Goal: Use online tool/utility

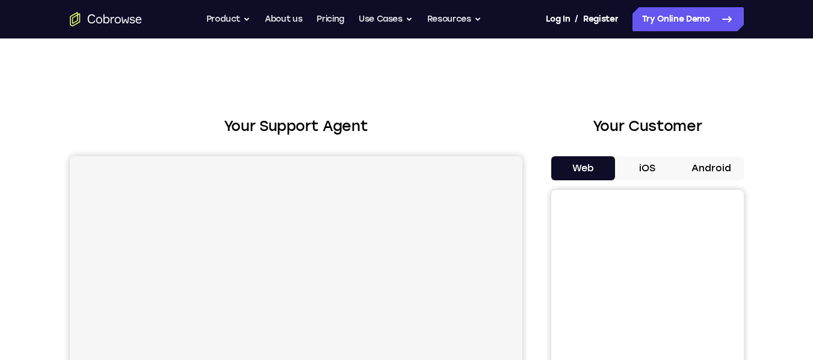
click at [721, 170] on button "Android" at bounding box center [711, 168] width 64 height 24
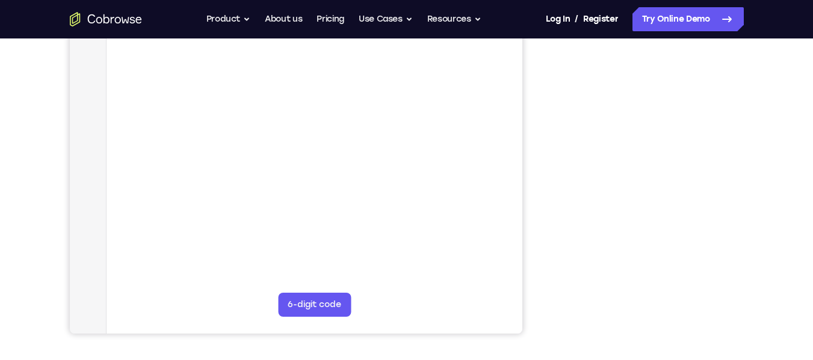
scroll to position [229, 0]
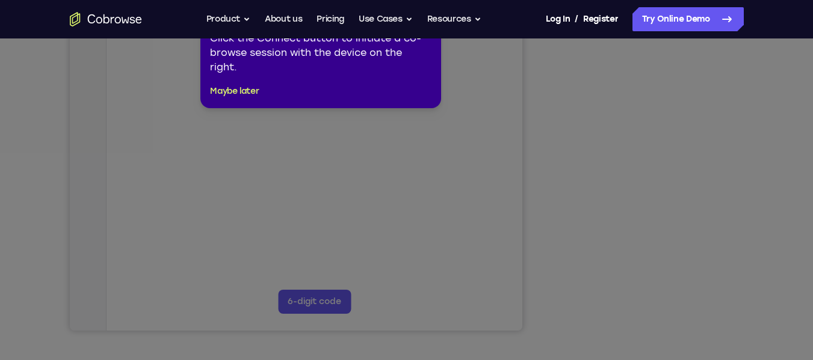
click at [703, 254] on icon at bounding box center [411, 180] width 822 height 360
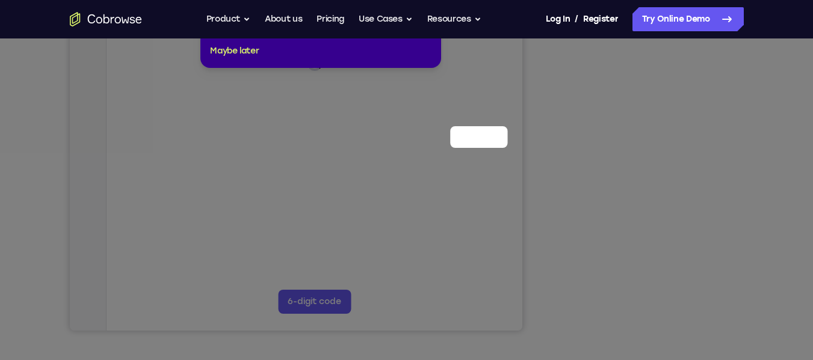
scroll to position [0, 0]
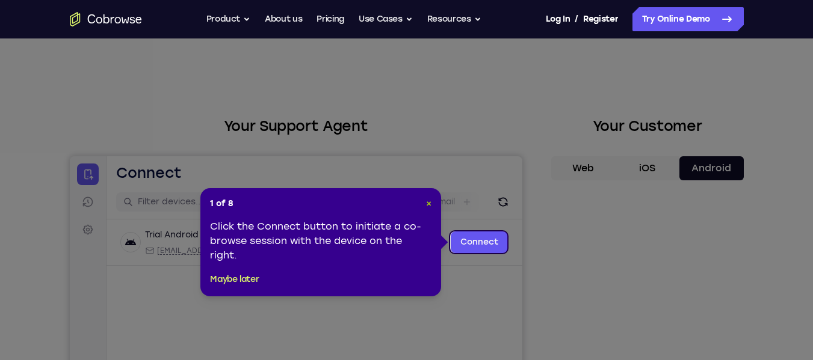
click at [430, 202] on span "×" at bounding box center [428, 204] width 5 height 10
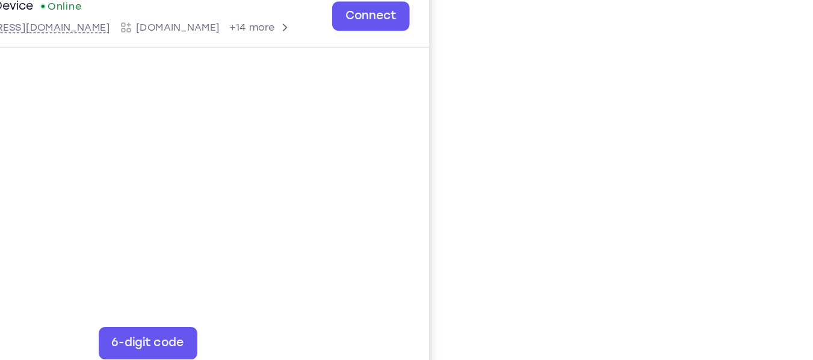
scroll to position [180, 0]
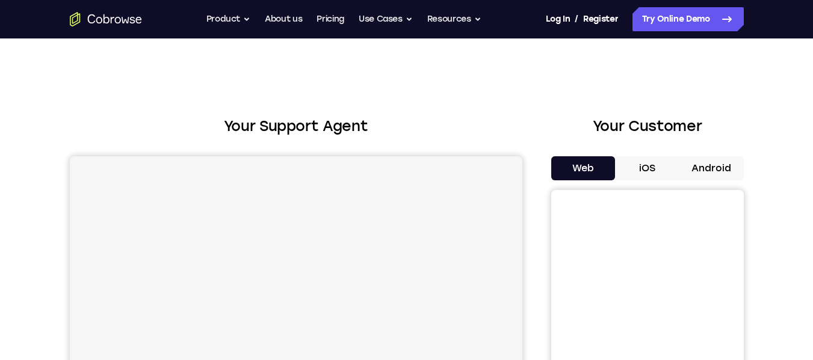
click at [724, 175] on button "Android" at bounding box center [711, 168] width 64 height 24
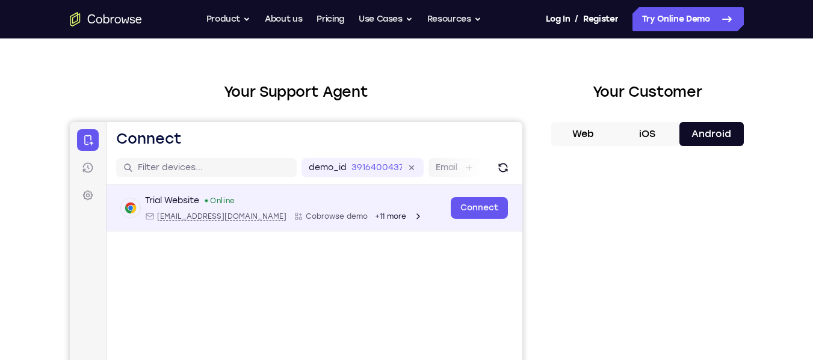
scroll to position [31, 0]
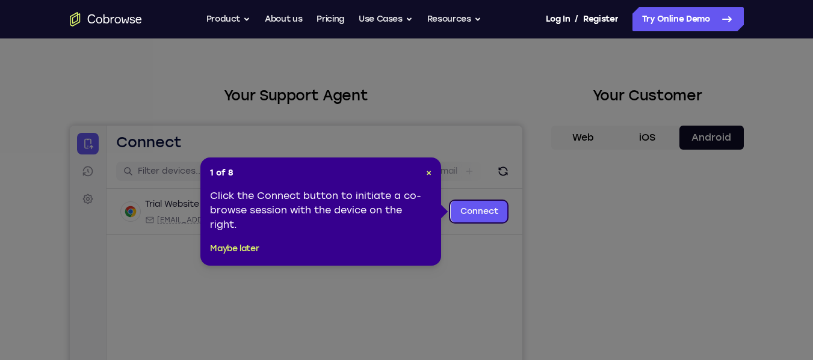
click at [422, 168] on header "1 of 8 ×" at bounding box center [320, 173] width 221 height 12
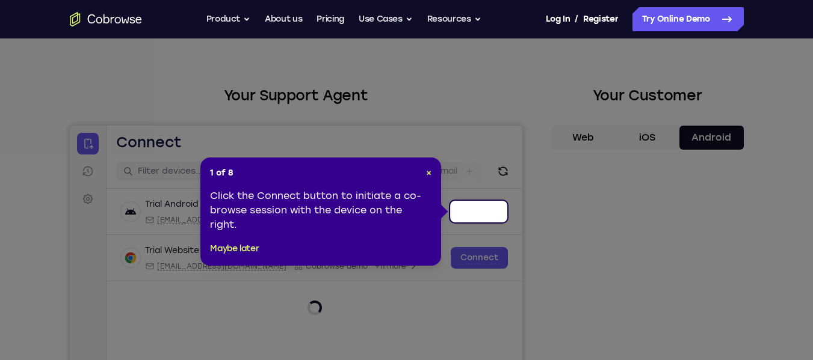
click at [421, 175] on header "1 of 8 ×" at bounding box center [320, 173] width 221 height 12
click at [432, 173] on div "1 of 8 × Click the Connect button to initiate a co-browse session with the devi…" at bounding box center [320, 212] width 241 height 108
click at [429, 173] on span "×" at bounding box center [428, 173] width 5 height 10
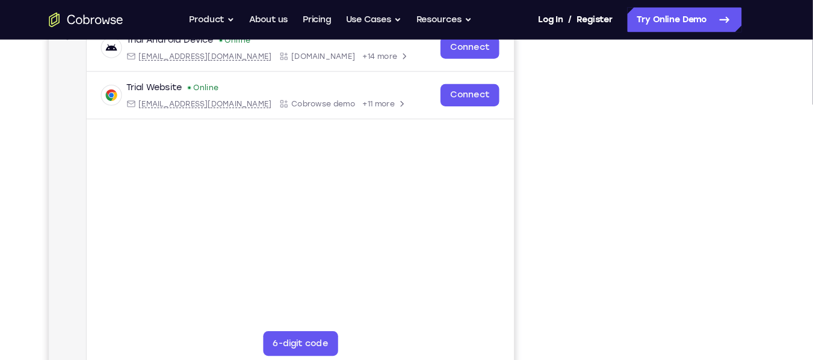
scroll to position [196, 0]
